Goal: Task Accomplishment & Management: Manage account settings

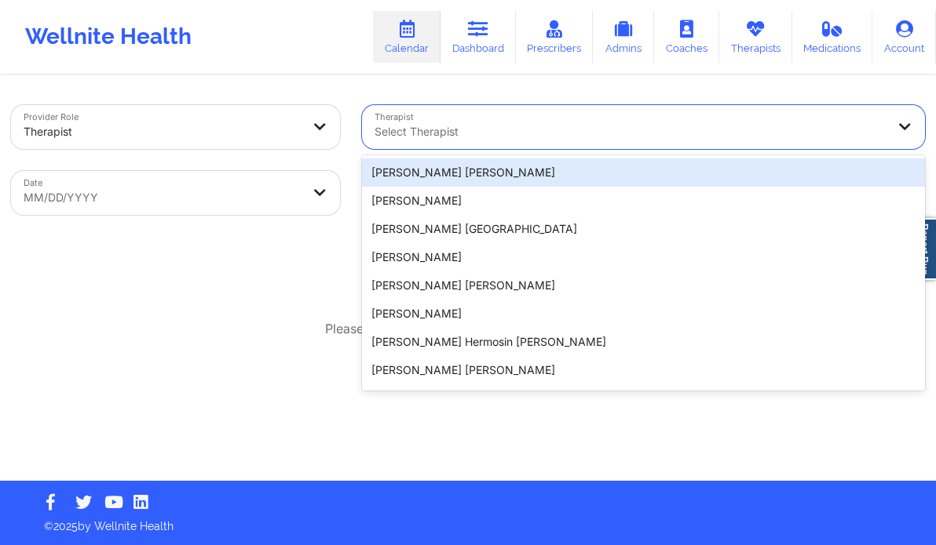
click at [380, 133] on div at bounding box center [629, 131] width 511 height 19
paste input "[PERSON_NAME]"
type input "[PERSON_NAME]"
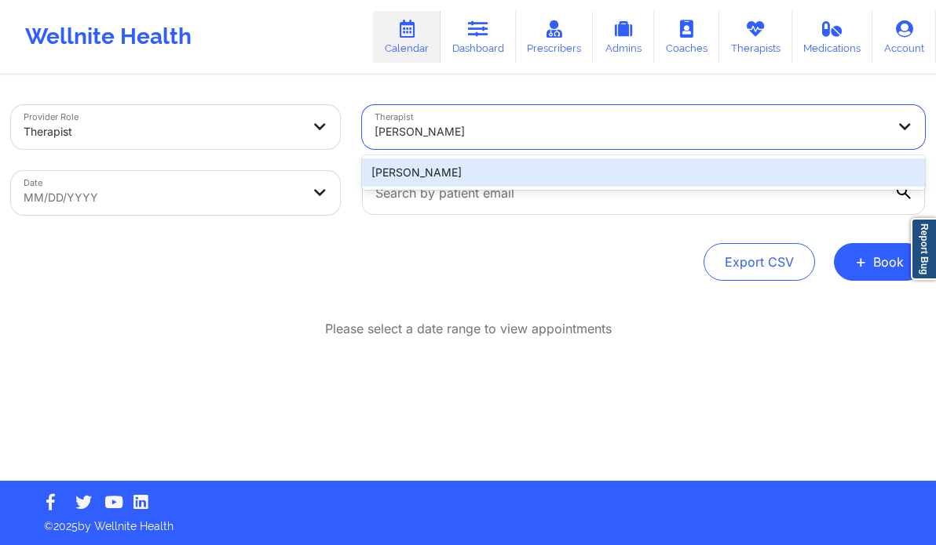
click at [524, 173] on div "[PERSON_NAME]" at bounding box center [643, 173] width 563 height 28
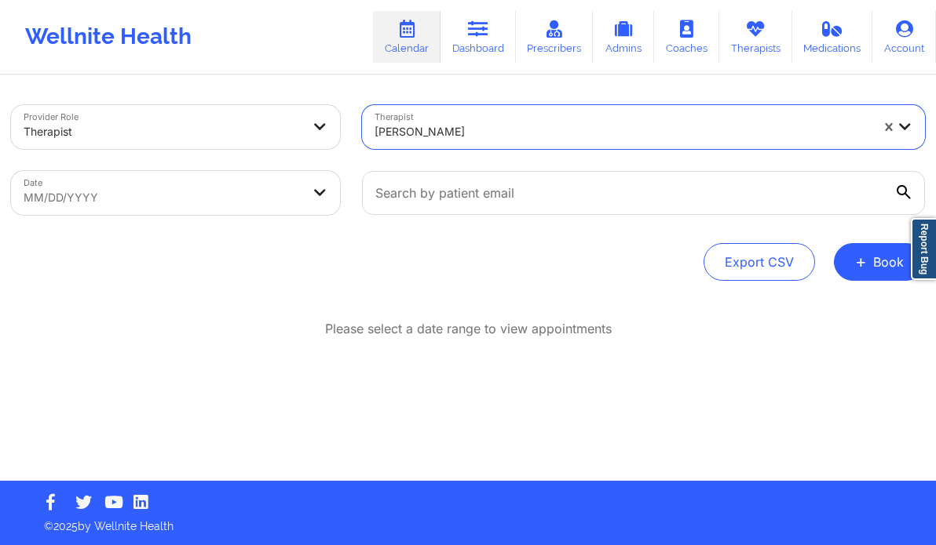
click at [222, 194] on body "Wellnite Health Calendar Dashboard Prescribers Admins Coaches Therapists Medica…" at bounding box center [468, 272] width 936 height 545
select select "2025-8"
select select "2025-9"
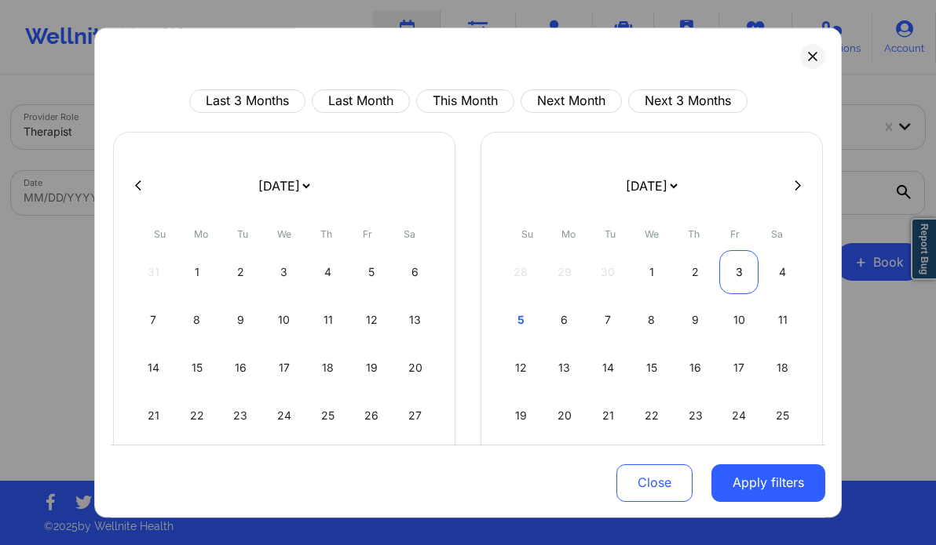
click at [745, 269] on div "3" at bounding box center [739, 272] width 40 height 44
select select "2025-9"
select select "2025-10"
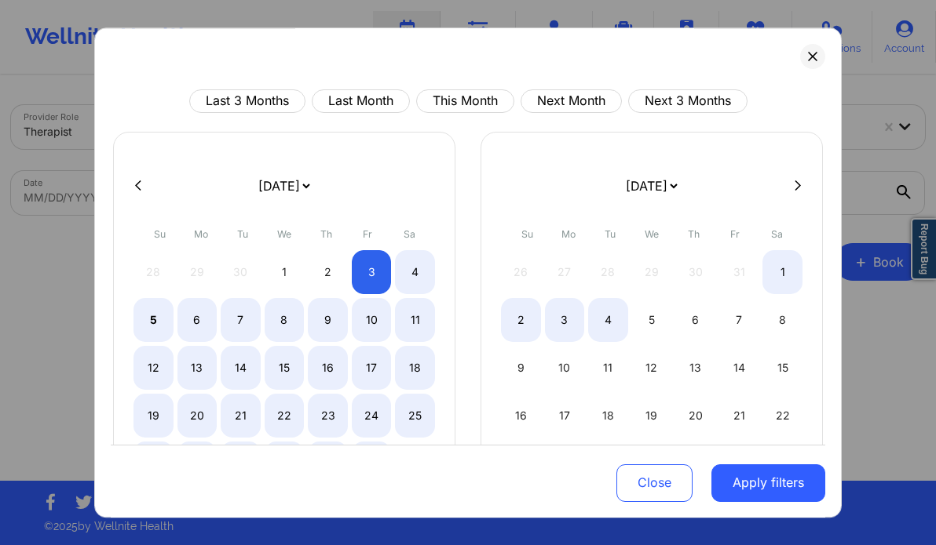
select select "2025-9"
select select "2025-10"
select select "2025-9"
select select "2025-10"
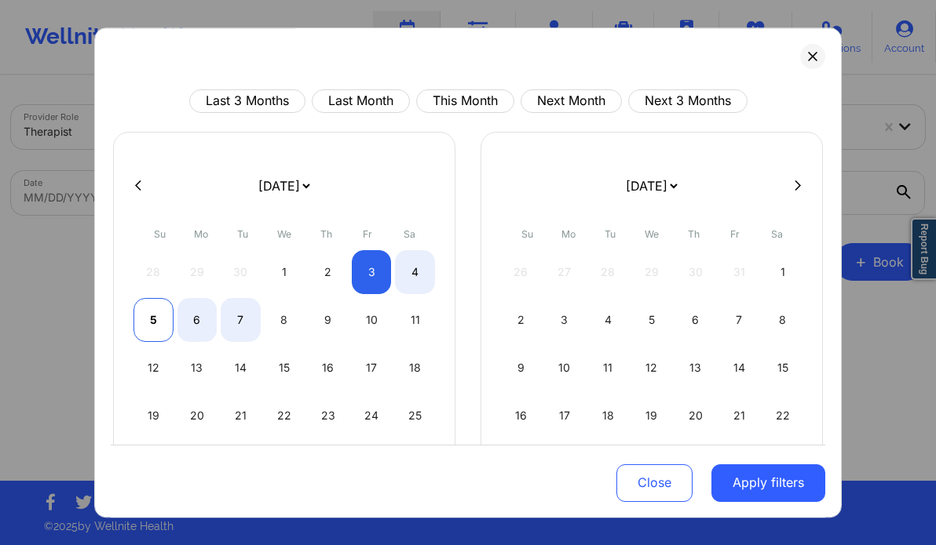
select select "2025-9"
select select "2025-10"
click at [144, 316] on div "5" at bounding box center [153, 320] width 40 height 44
select select "2025-9"
select select "2025-10"
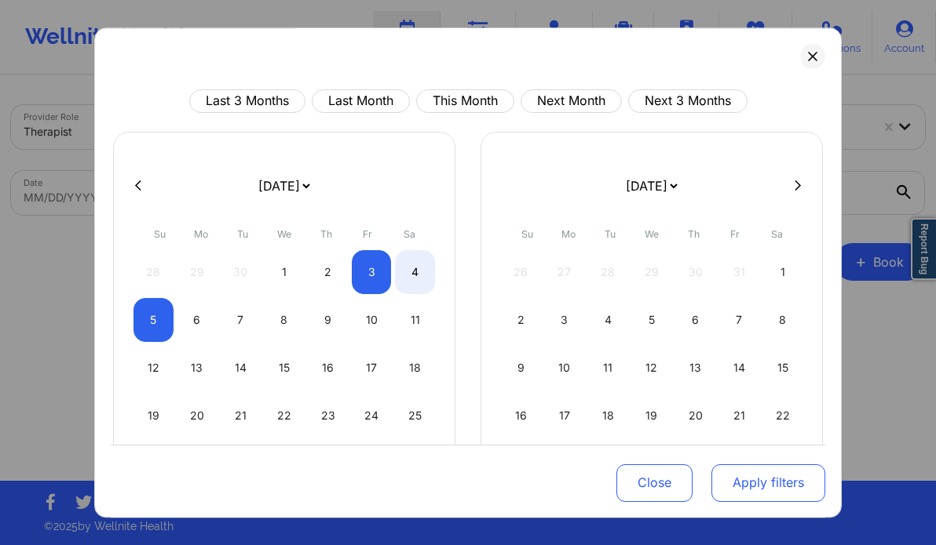
click at [770, 483] on button "Apply filters" at bounding box center [768, 483] width 114 height 38
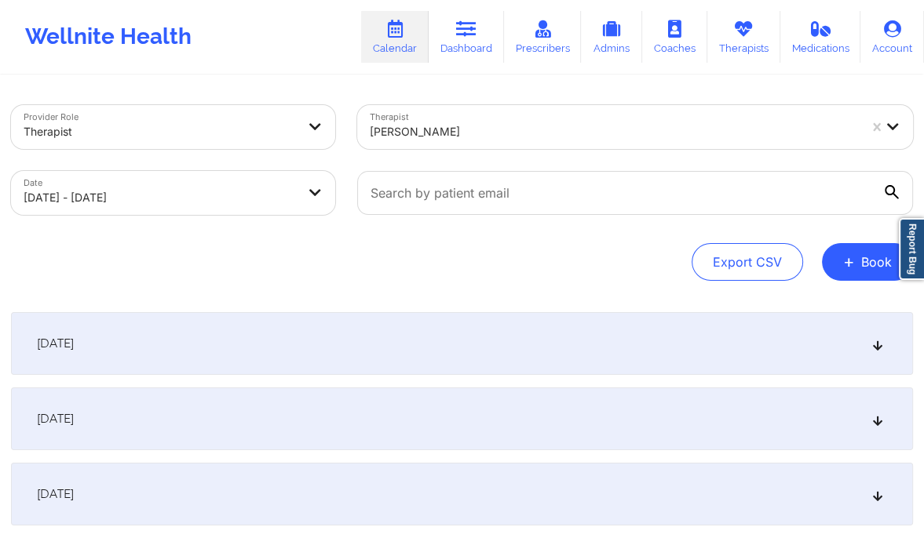
click at [452, 407] on div "[DATE]" at bounding box center [462, 419] width 902 height 63
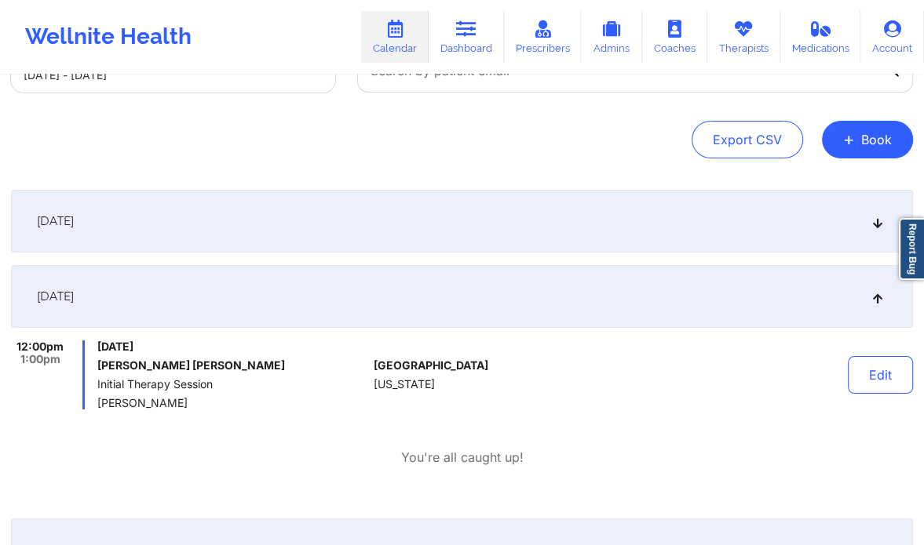
scroll to position [124, 0]
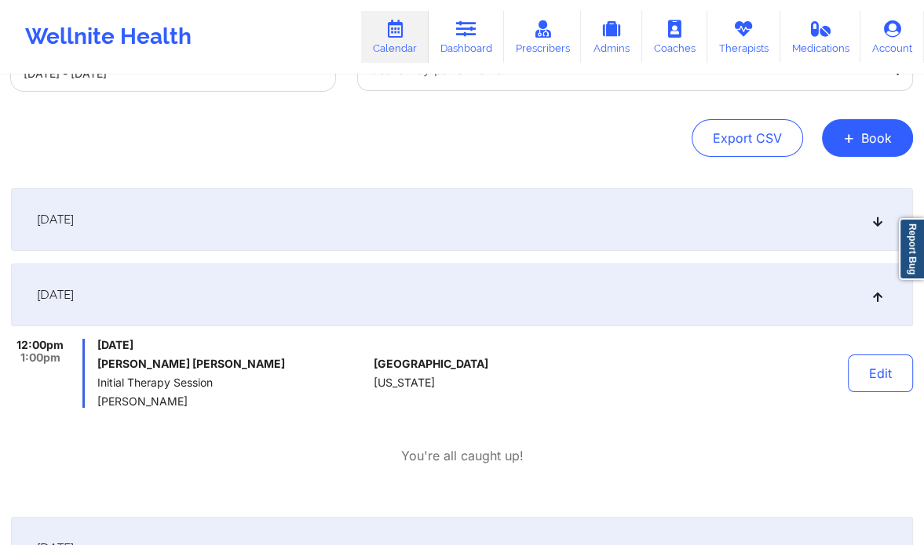
click at [104, 401] on span "[PERSON_NAME]" at bounding box center [232, 402] width 270 height 13
copy span "Yilian"
click at [871, 129] on button "+ Book" at bounding box center [867, 138] width 91 height 38
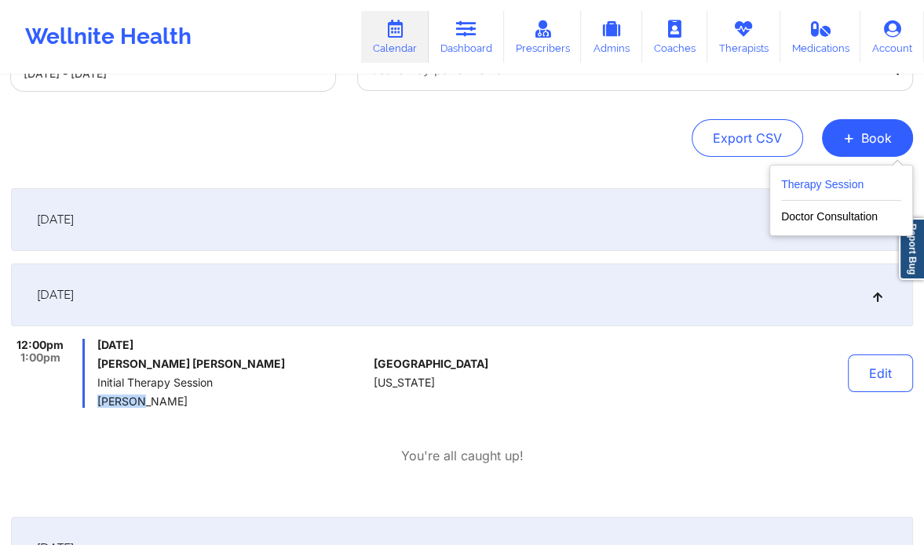
click at [819, 183] on button "Therapy Session" at bounding box center [841, 188] width 120 height 26
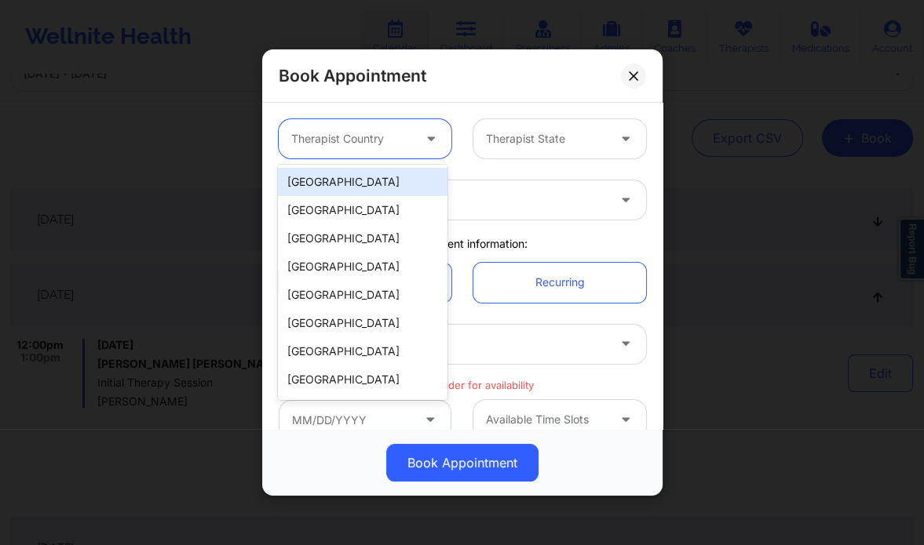
click at [337, 139] on div at bounding box center [351, 139] width 121 height 19
click at [342, 170] on div "[GEOGRAPHIC_DATA]" at bounding box center [362, 182] width 169 height 28
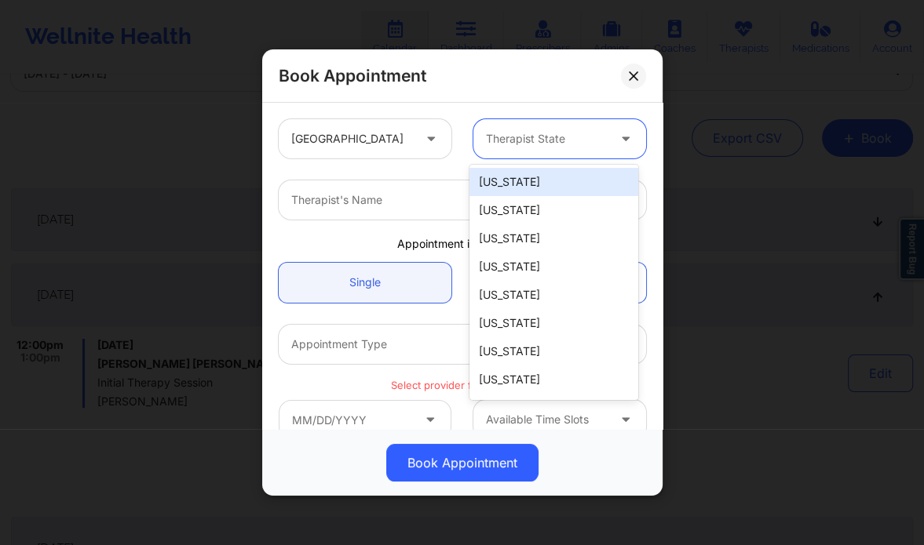
click at [518, 139] on div at bounding box center [546, 139] width 121 height 19
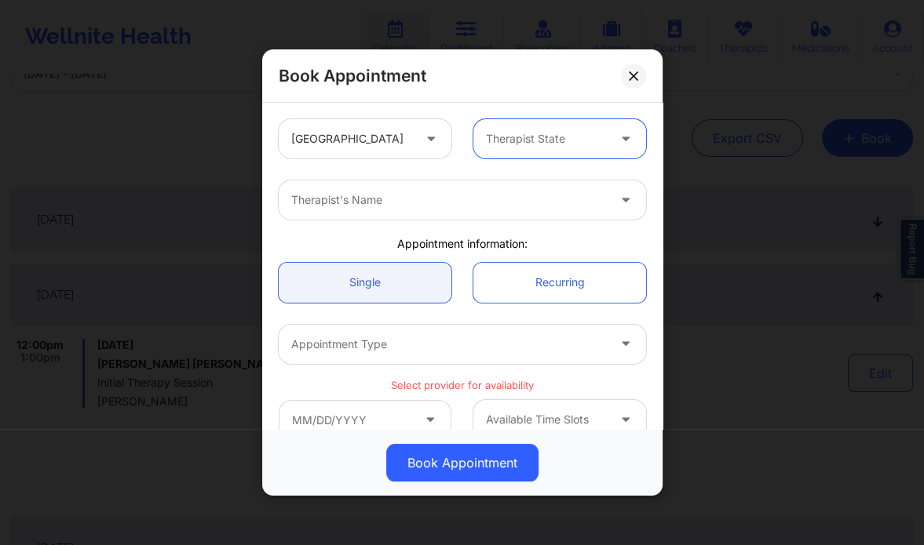
click at [518, 139] on div at bounding box center [546, 139] width 121 height 19
type input "[PERSON_NAME]"
click at [502, 179] on div "[US_STATE]" at bounding box center [553, 182] width 169 height 28
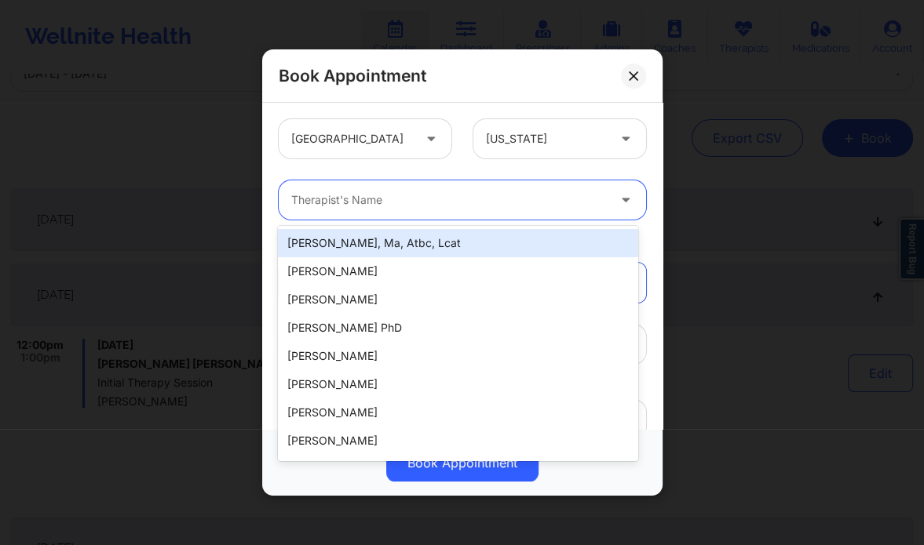
click at [374, 216] on div "Therapist's Name" at bounding box center [444, 200] width 330 height 39
paste input "[PERSON_NAME]"
type input "[PERSON_NAME]"
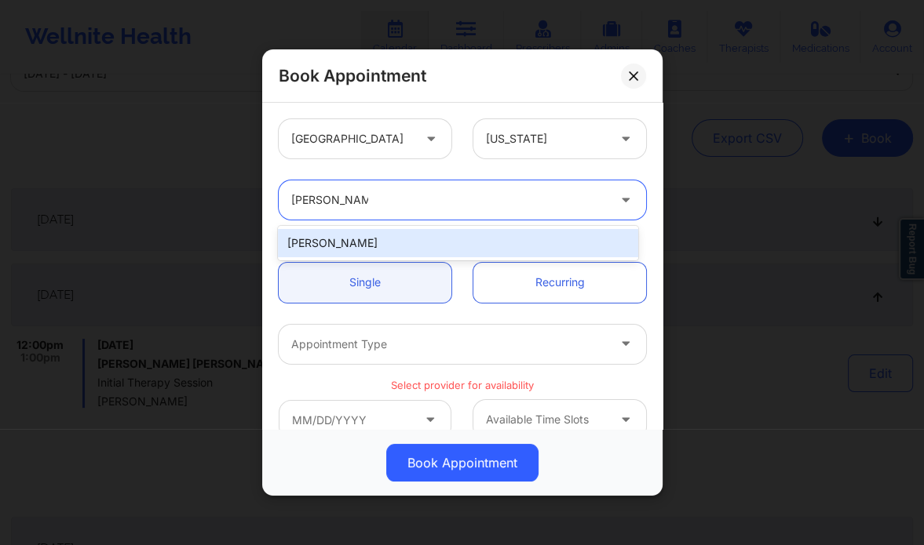
click at [350, 241] on div "[PERSON_NAME]" at bounding box center [457, 243] width 359 height 28
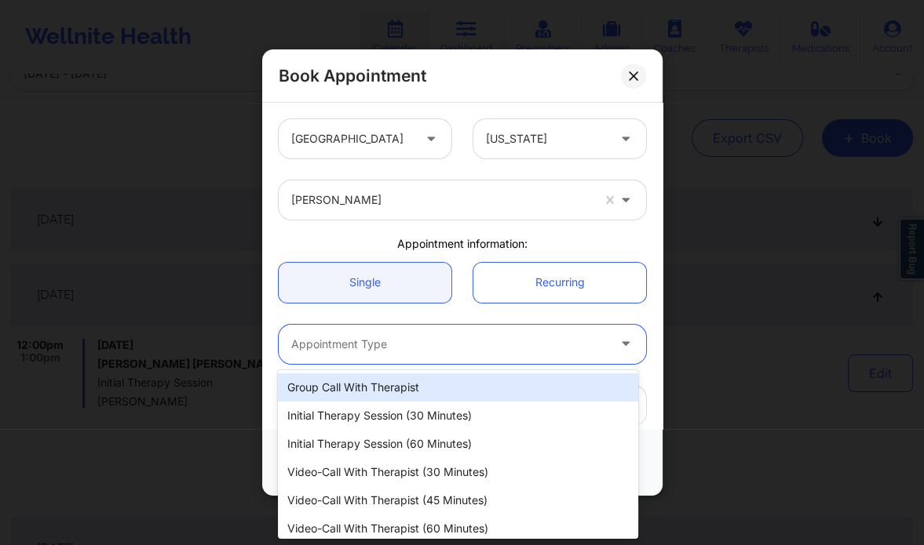
click at [348, 338] on div at bounding box center [449, 344] width 316 height 19
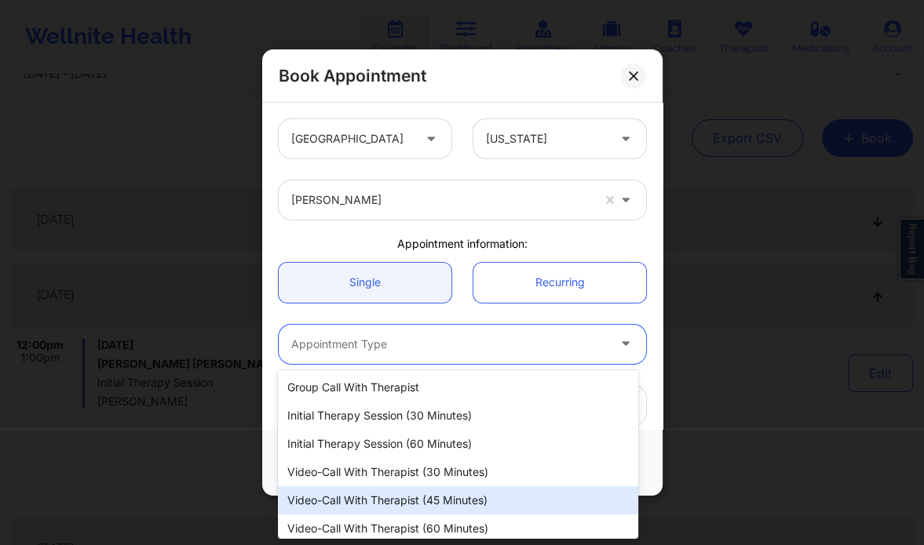
scroll to position [35, 0]
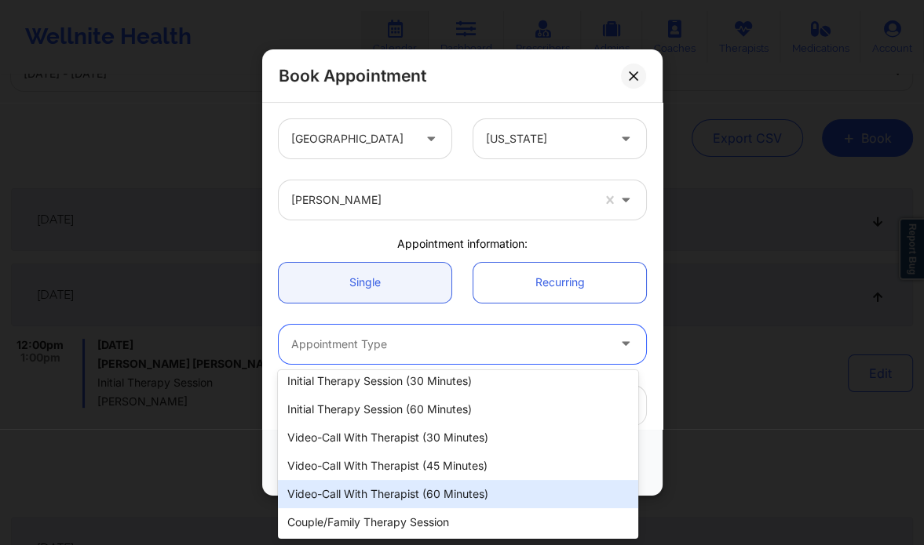
click at [402, 496] on div "Video-Call with Therapist (60 minutes)" at bounding box center [457, 494] width 359 height 28
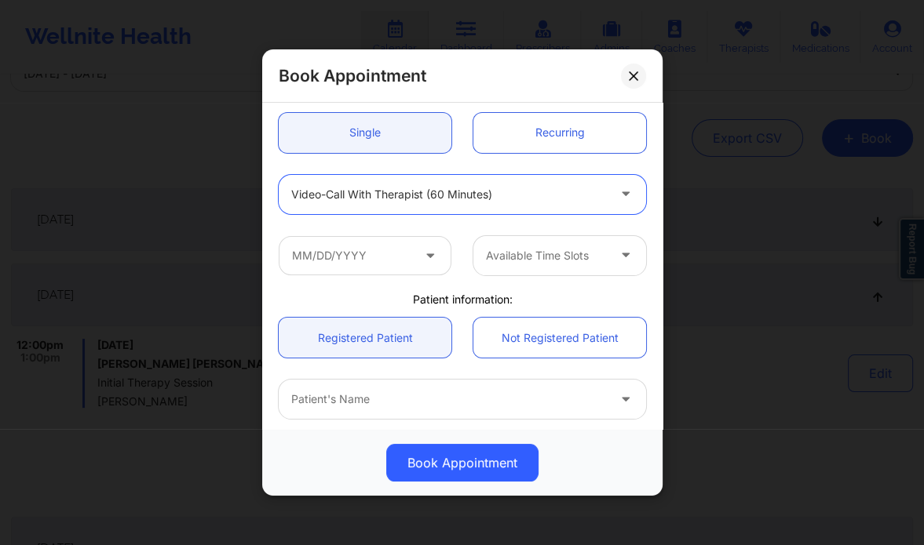
scroll to position [151, 0]
click at [429, 249] on icon at bounding box center [430, 251] width 16 height 13
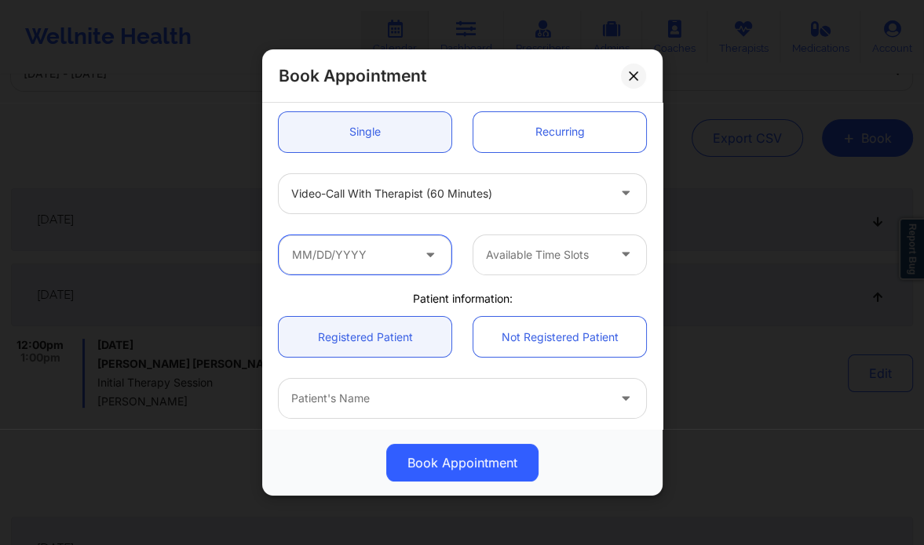
click at [367, 254] on input "text" at bounding box center [365, 254] width 173 height 39
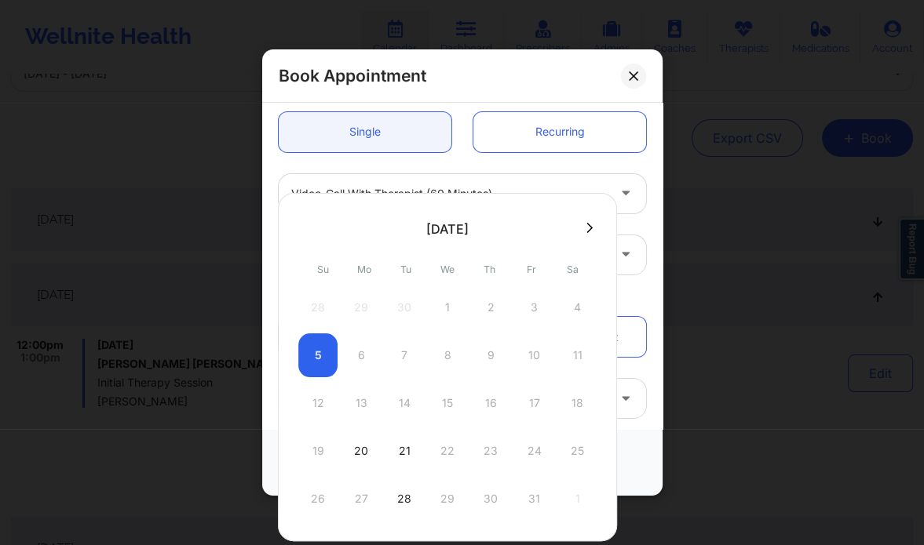
click at [410, 398] on div "12 13 14 15 16 17 18" at bounding box center [447, 403] width 298 height 44
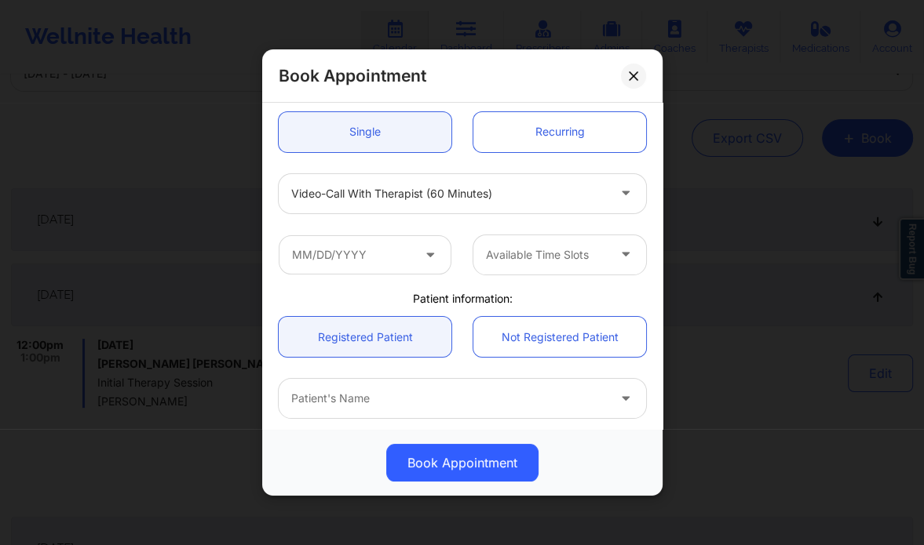
click at [272, 176] on div "Video-Call with Therapist (60 minutes)" at bounding box center [462, 193] width 389 height 39
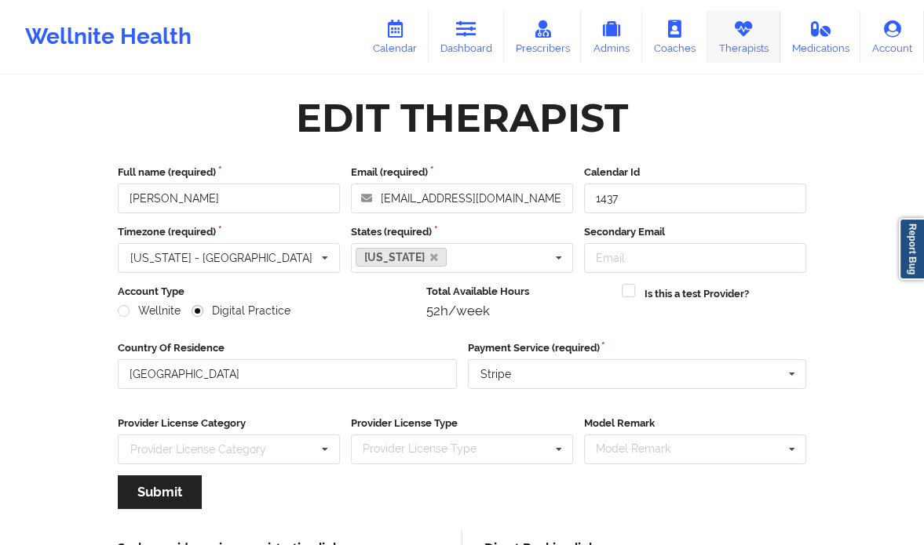
click at [735, 44] on link "Therapists" at bounding box center [743, 37] width 73 height 52
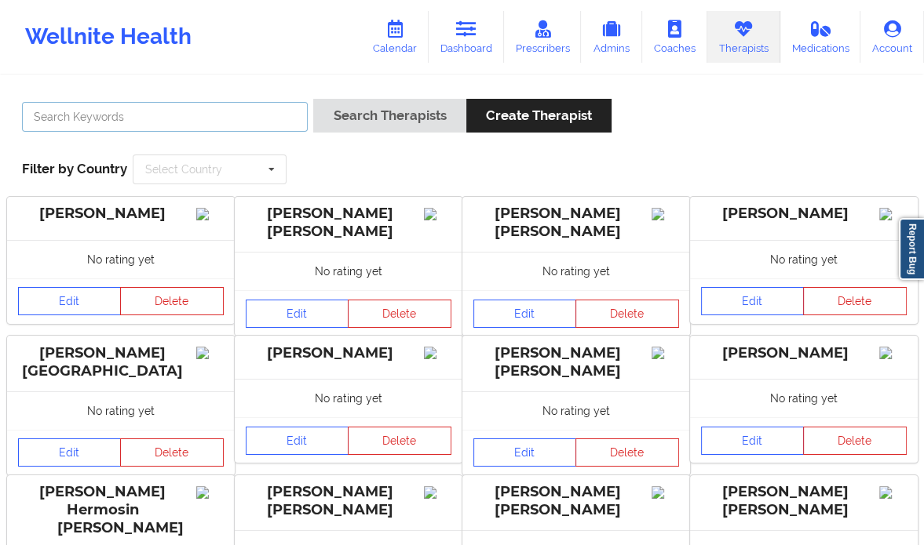
click at [209, 113] on input "text" at bounding box center [165, 117] width 286 height 30
paste input "[PERSON_NAME]"
type input "[PERSON_NAME]"
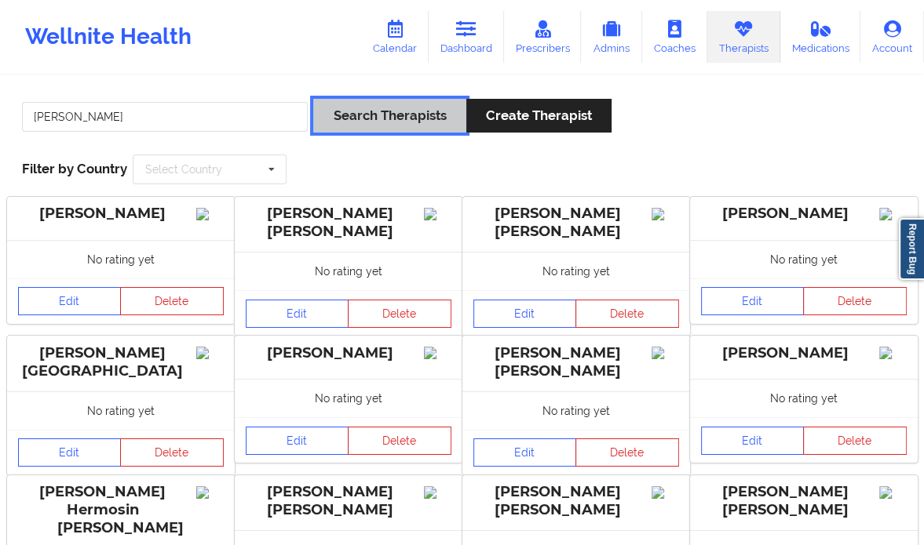
click at [411, 122] on button "Search Therapists" at bounding box center [389, 116] width 152 height 34
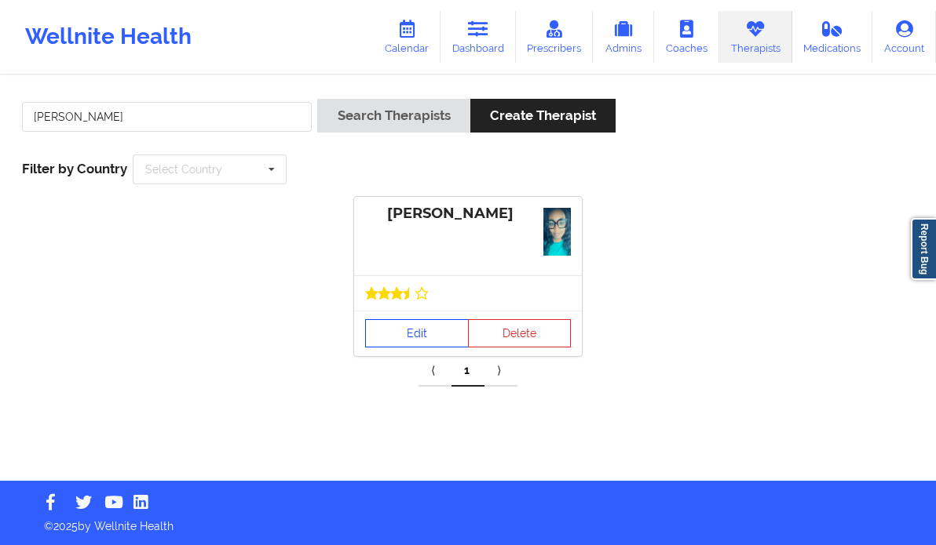
click at [399, 327] on link "Edit" at bounding box center [417, 333] width 104 height 28
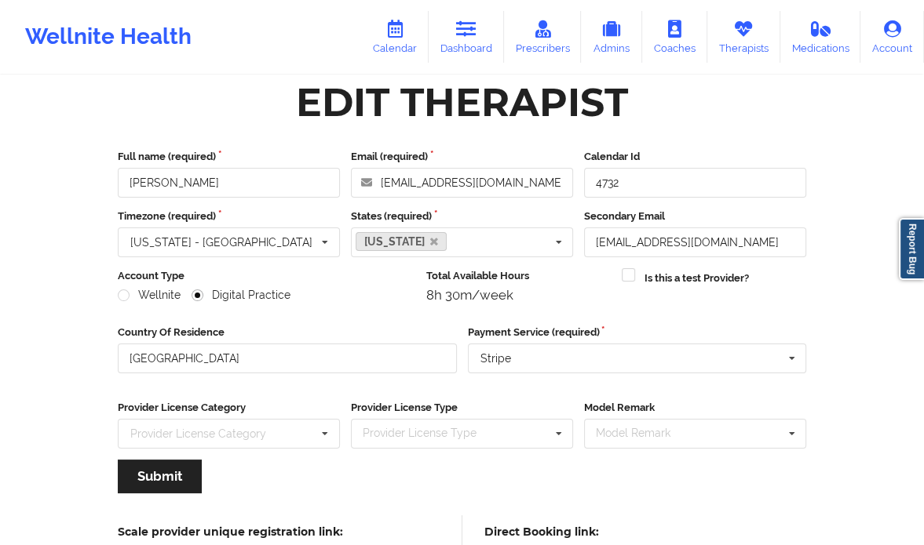
scroll to position [16, 0]
click at [471, 46] on link "Dashboard" at bounding box center [466, 37] width 75 height 52
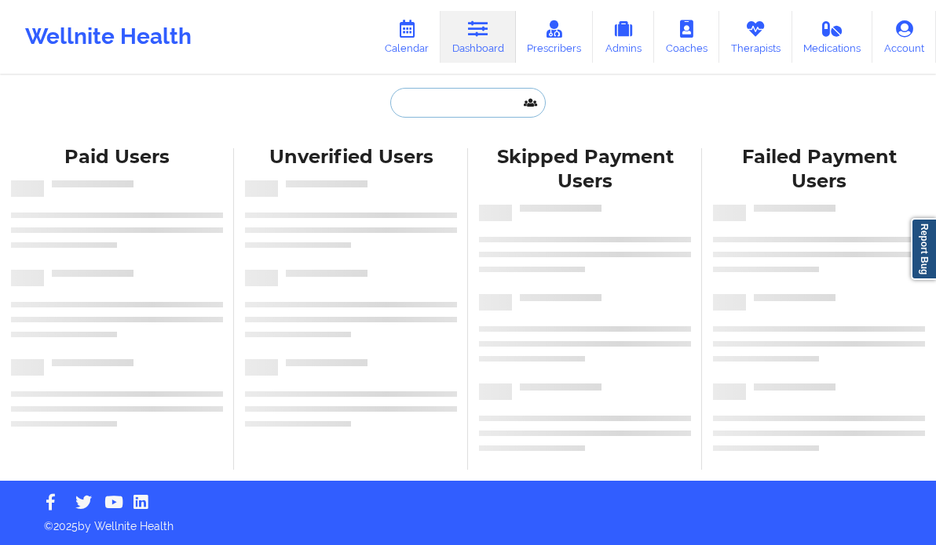
click at [464, 108] on input "text" at bounding box center [467, 103] width 155 height 30
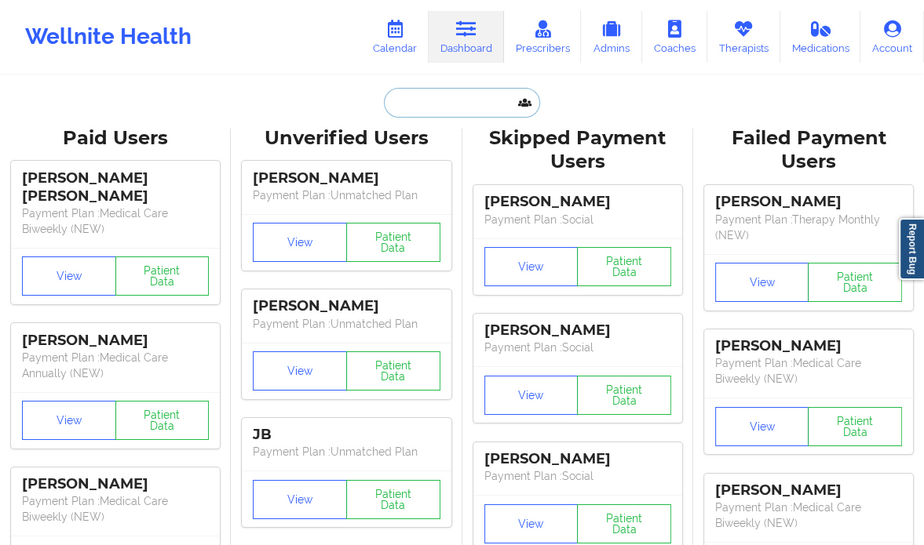
paste input "Jazmin Crump"
type input "Jazmin Crump"
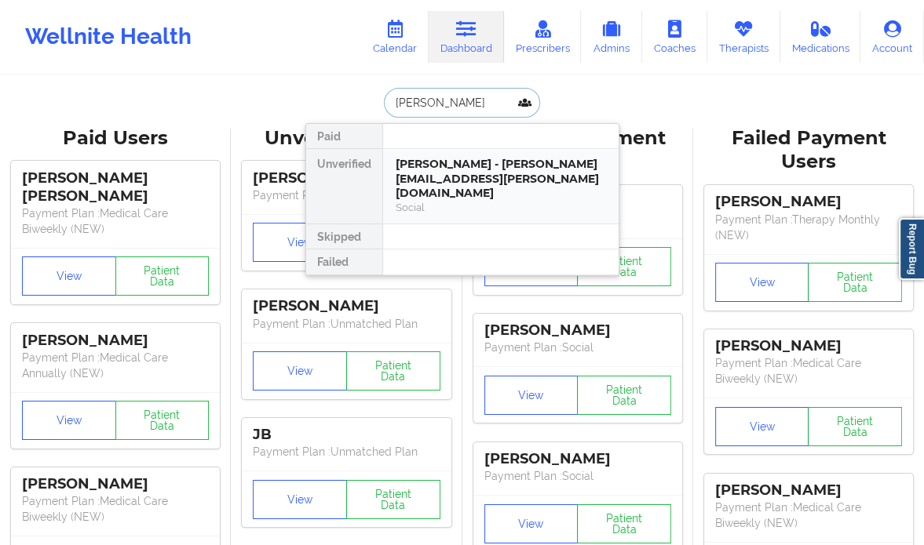
click at [432, 166] on div "Jazmin Crump - jazmin.crump.jc@gmail.com" at bounding box center [501, 179] width 210 height 44
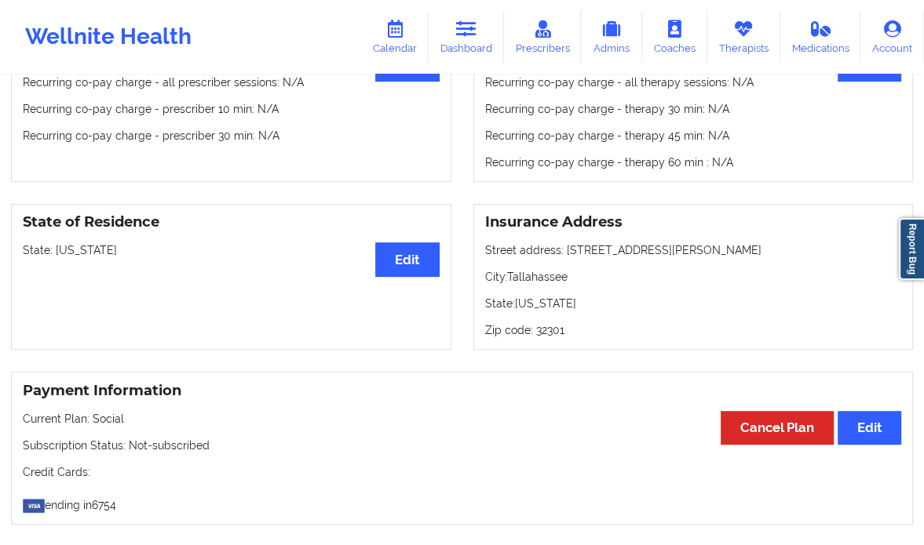
scroll to position [575, 0]
